Goal: Information Seeking & Learning: Learn about a topic

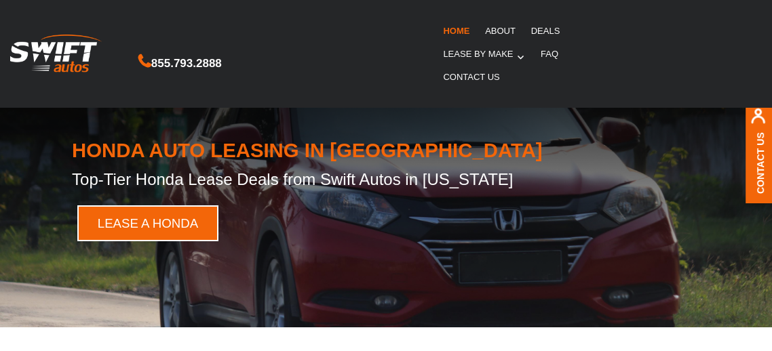
click at [134, 216] on link "LEASE A HONDA" at bounding box center [147, 223] width 141 height 36
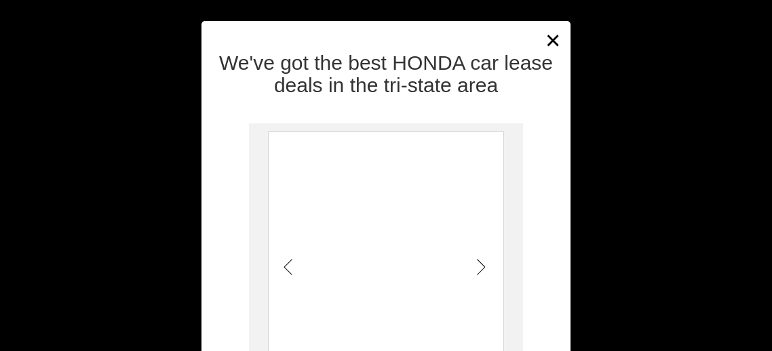
scroll to position [108, 0]
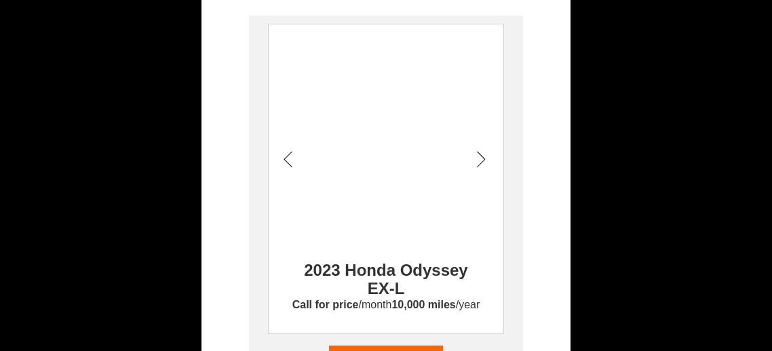
click at [479, 157] on icon at bounding box center [481, 160] width 9 height 19
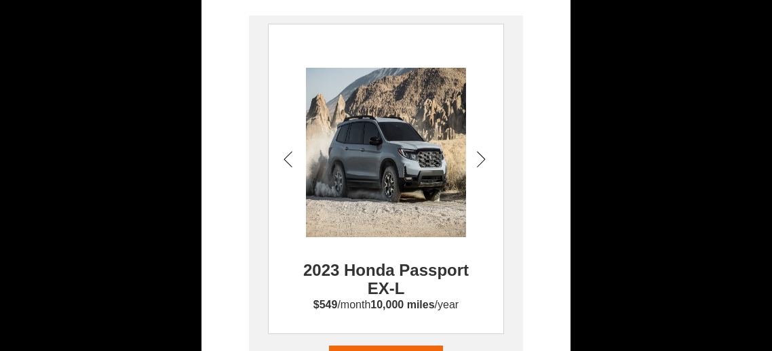
click at [479, 157] on icon at bounding box center [481, 160] width 9 height 19
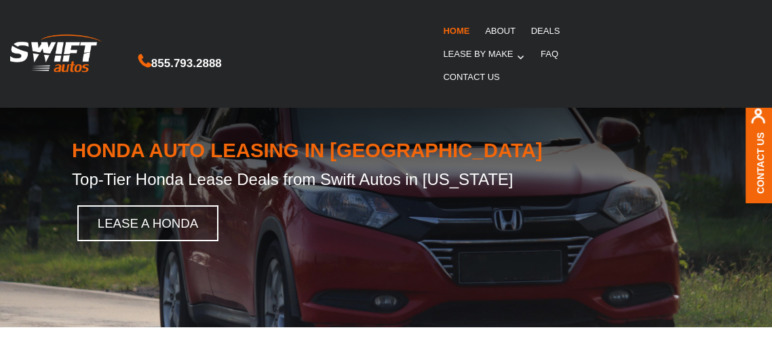
click at [753, 138] on div "Contact Us" at bounding box center [758, 150] width 26 height 105
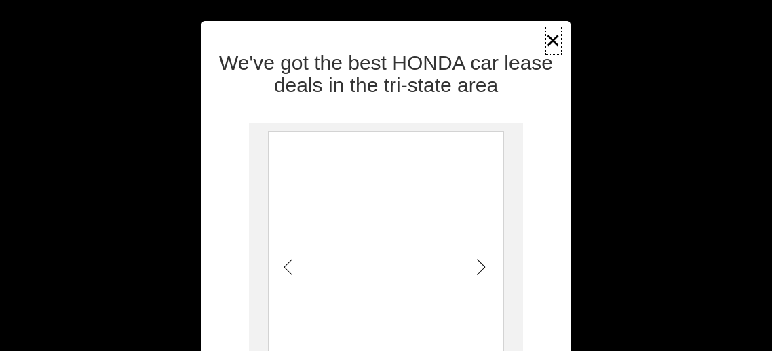
click at [557, 40] on button "×" at bounding box center [553, 40] width 20 height 33
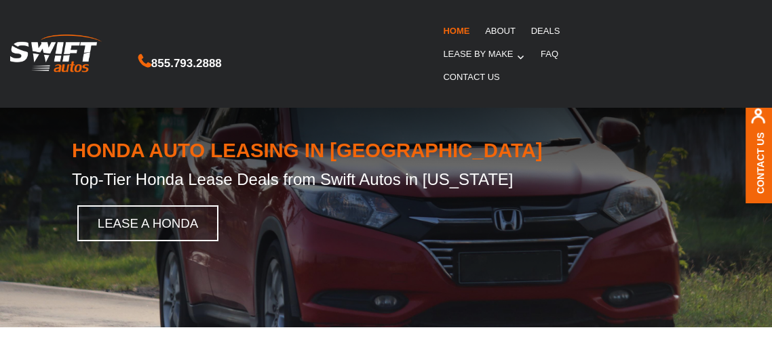
click at [548, 56] on link "FAQ" at bounding box center [549, 54] width 33 height 23
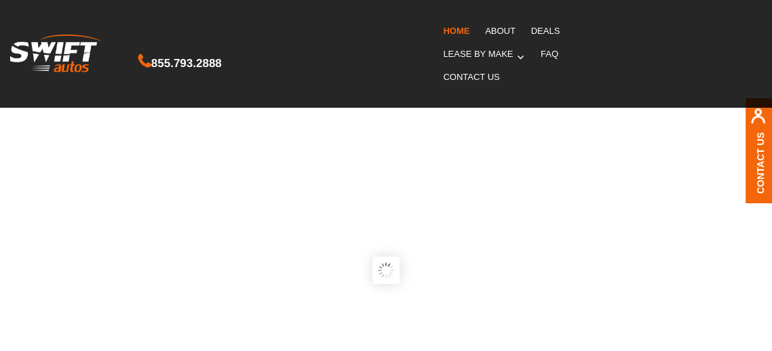
scroll to position [2304, 0]
